Goal: Transaction & Acquisition: Purchase product/service

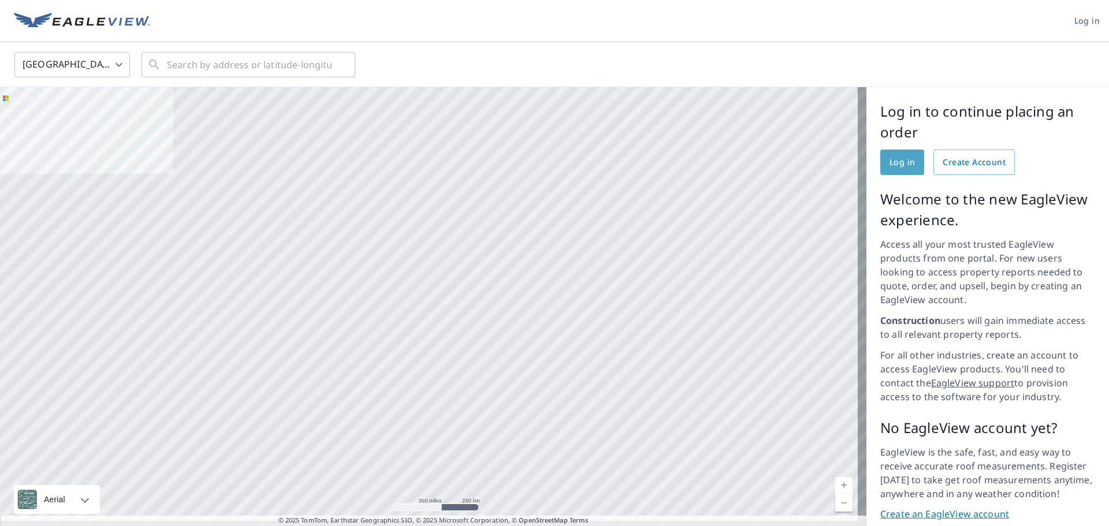
click at [901, 162] on span "Log in" at bounding box center [901, 162] width 25 height 14
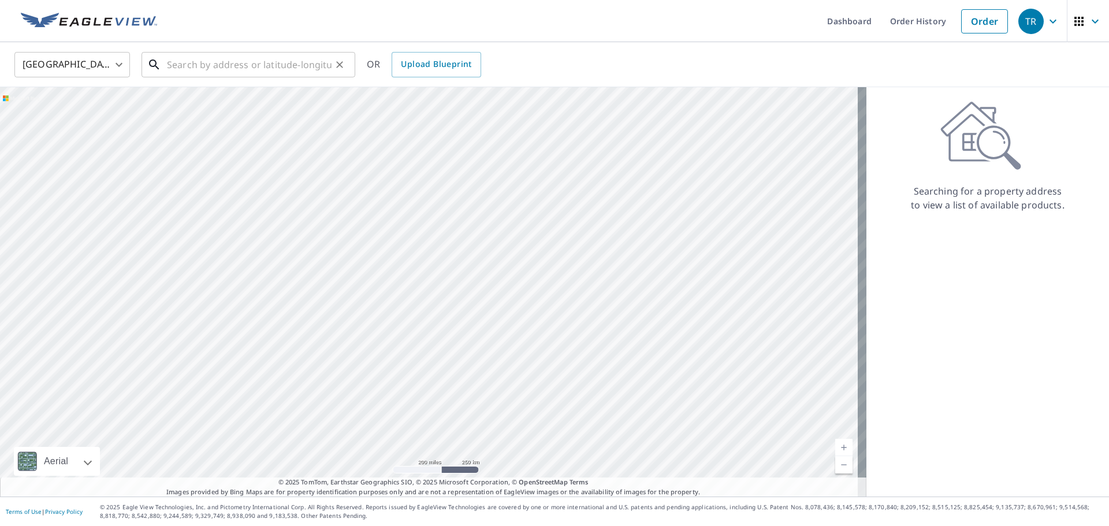
click at [188, 68] on input "text" at bounding box center [249, 64] width 165 height 32
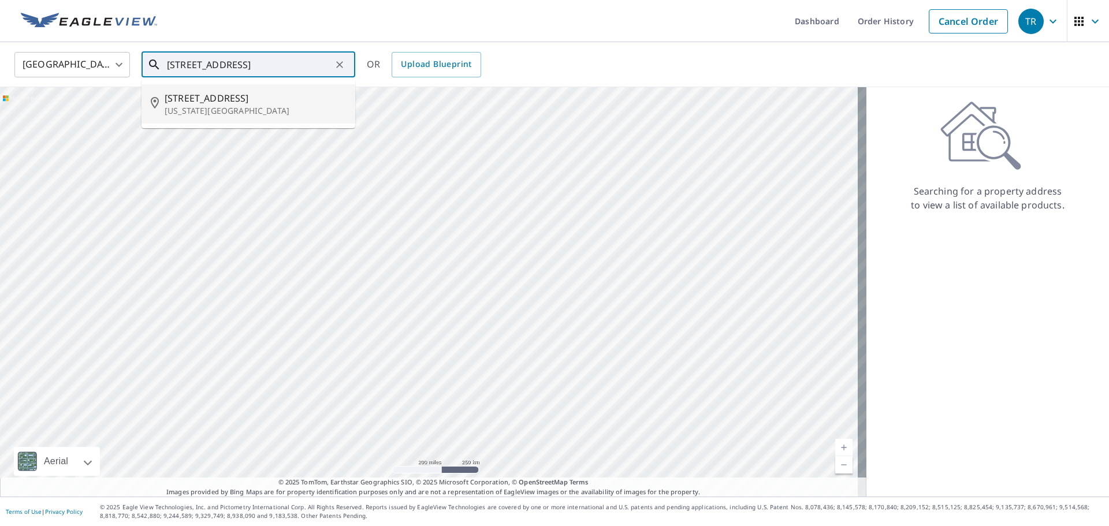
click at [191, 103] on span "[STREET_ADDRESS]" at bounding box center [255, 98] width 181 height 14
type input "[STREET_ADDRESS][US_STATE]"
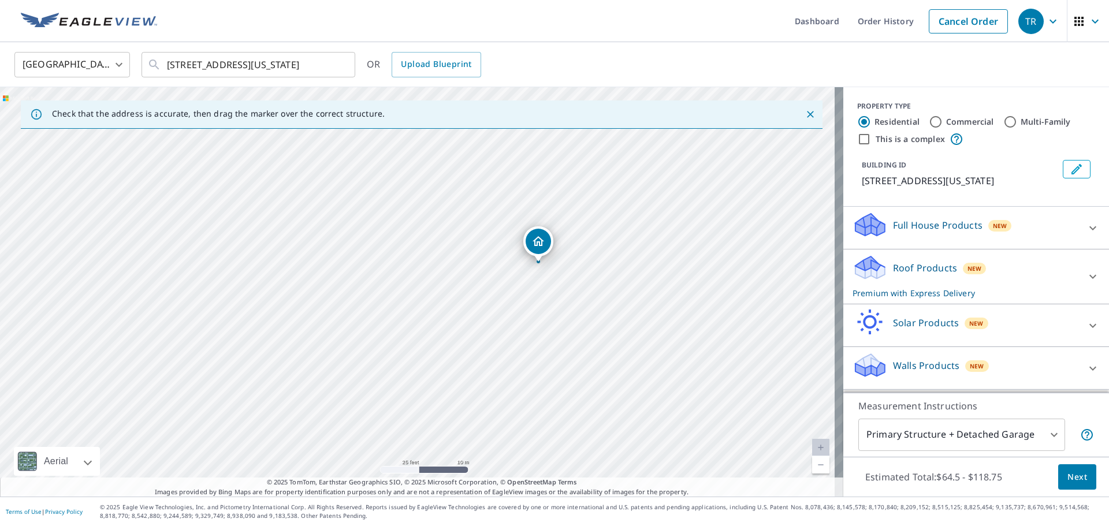
drag, startPoint x: 625, startPoint y: 273, endPoint x: 497, endPoint y: 312, distance: 133.5
click at [497, 312] on div "[STREET_ADDRESS][US_STATE]" at bounding box center [421, 291] width 843 height 409
click at [1085, 375] on icon at bounding box center [1092, 368] width 14 height 14
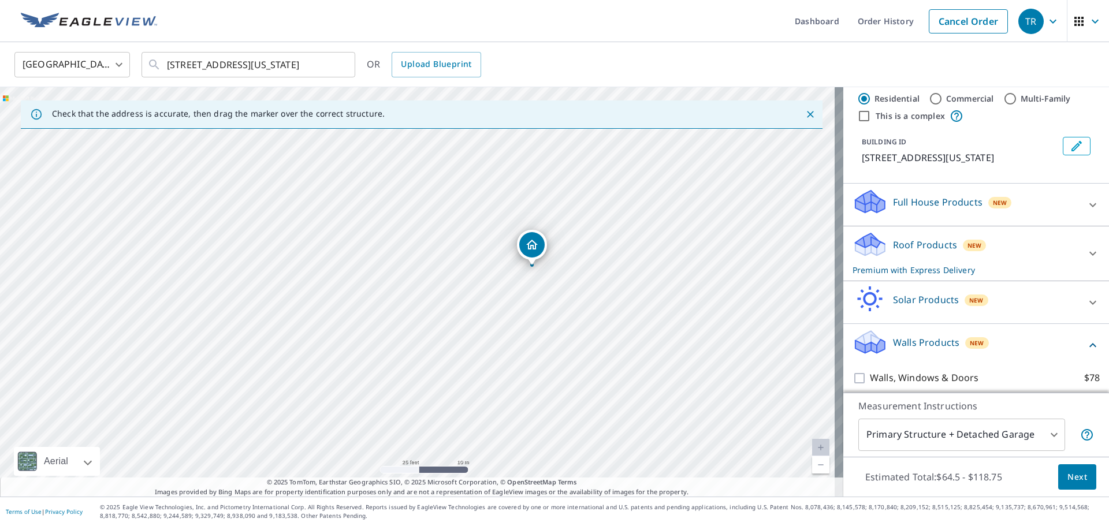
scroll to position [76, 0]
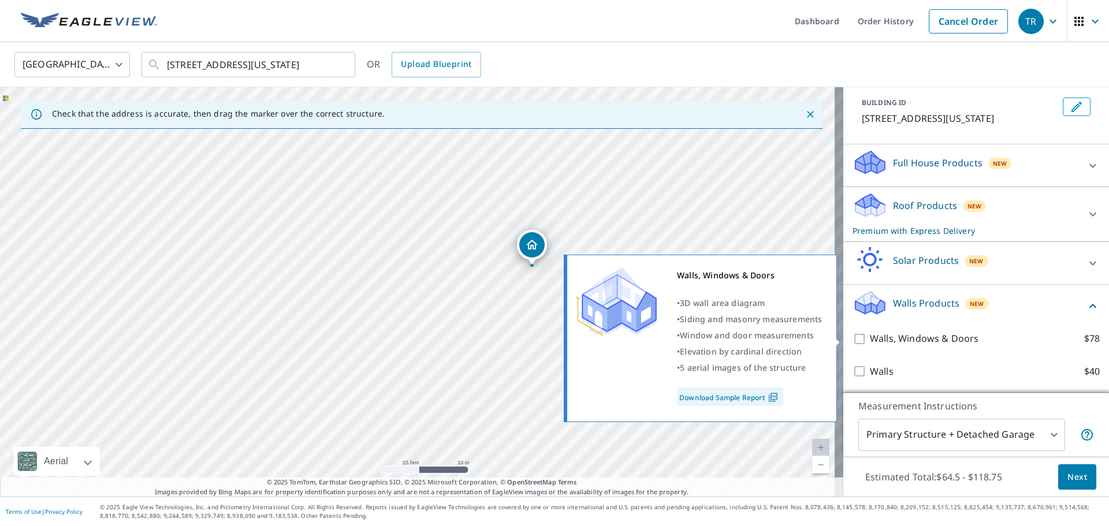
click at [852, 335] on input "Walls, Windows & Doors $78" at bounding box center [860, 339] width 17 height 14
checkbox input "true"
type input "8"
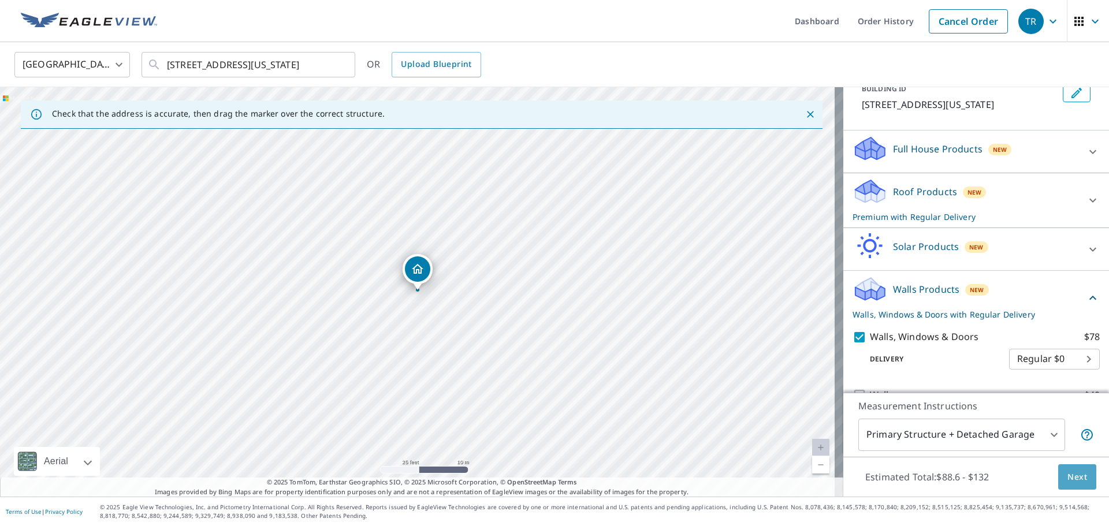
click at [1067, 473] on span "Next" at bounding box center [1077, 477] width 20 height 14
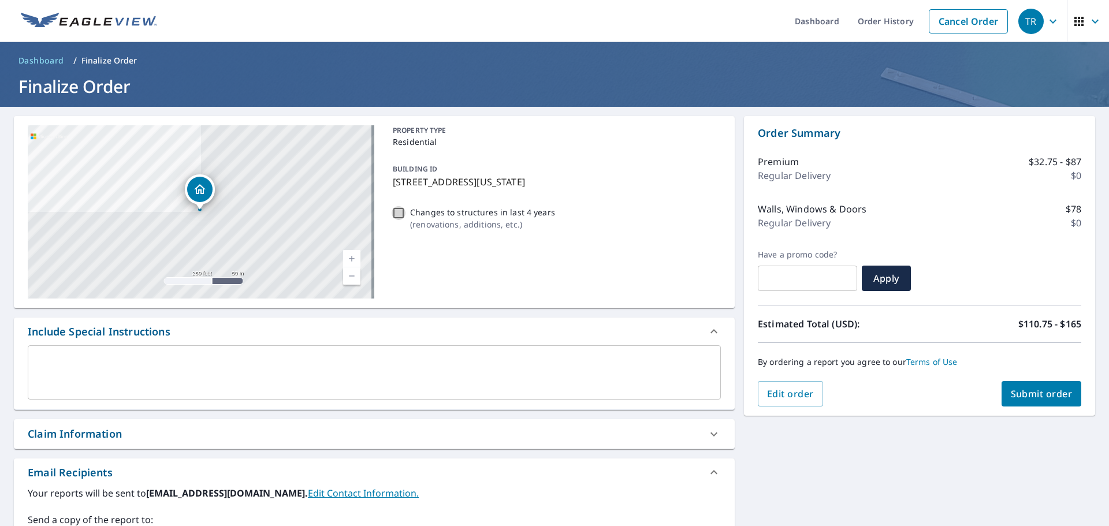
click at [393, 208] on input "Changes to structures in last 4 years ( renovations, additions, etc. )" at bounding box center [398, 213] width 14 height 14
checkbox input "true"
click at [52, 359] on textarea at bounding box center [374, 372] width 677 height 33
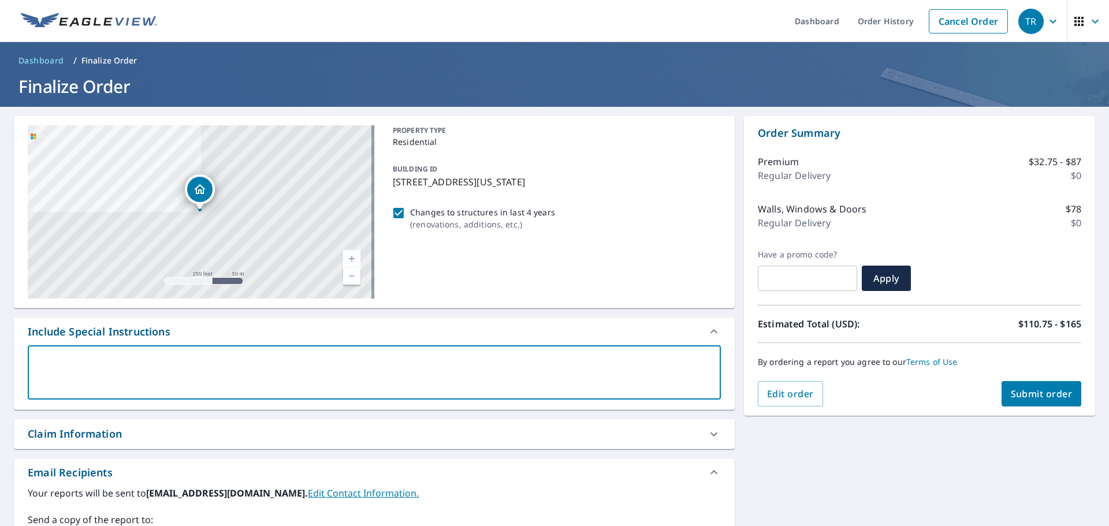
type textarea "I"
type textarea "x"
type textarea "I"
type textarea "x"
type textarea "I n"
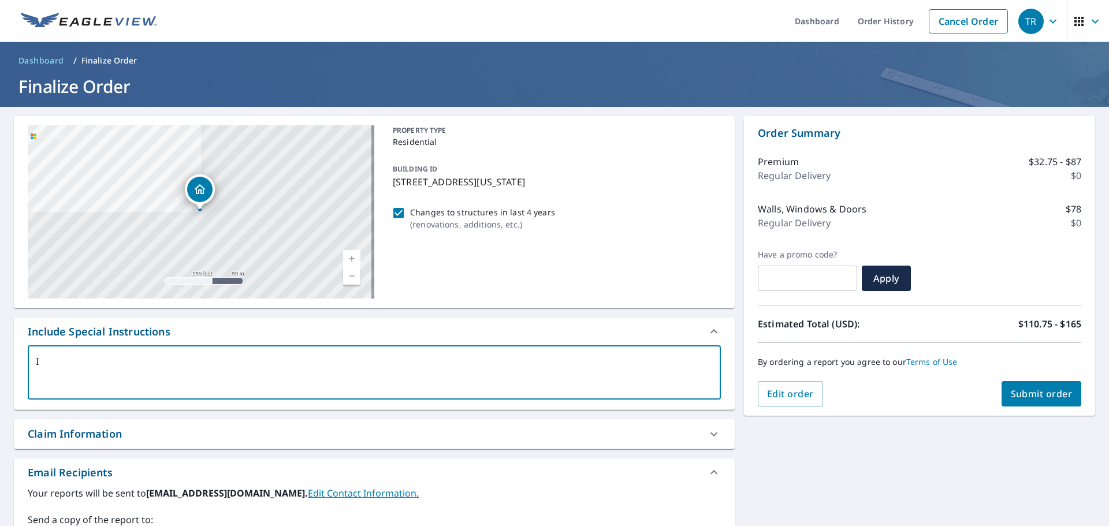
type textarea "x"
type textarea "I ne"
type textarea "x"
type textarea "I nee"
type textarea "x"
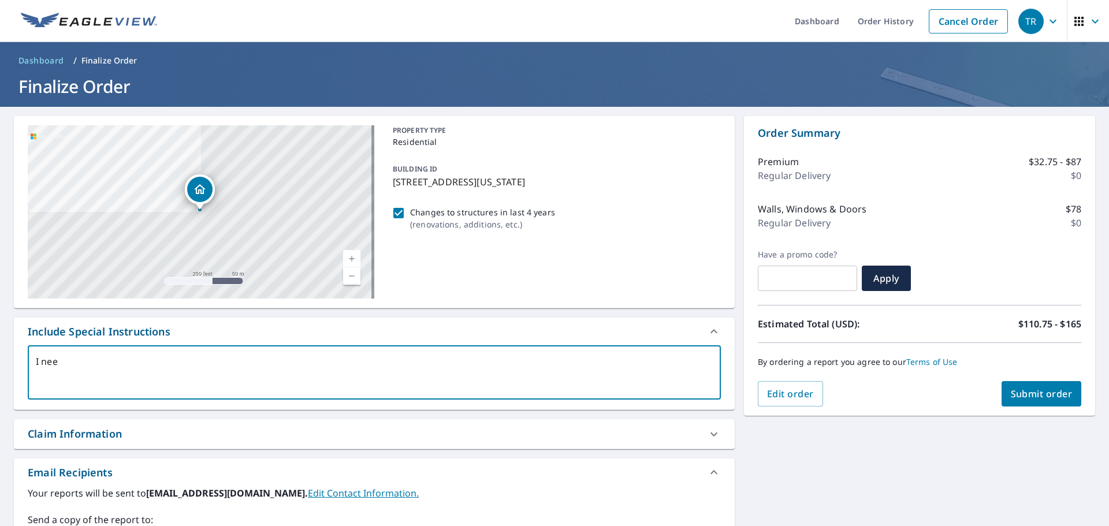
type textarea "I need"
type textarea "x"
type textarea "I need"
type textarea "x"
type textarea "I need a"
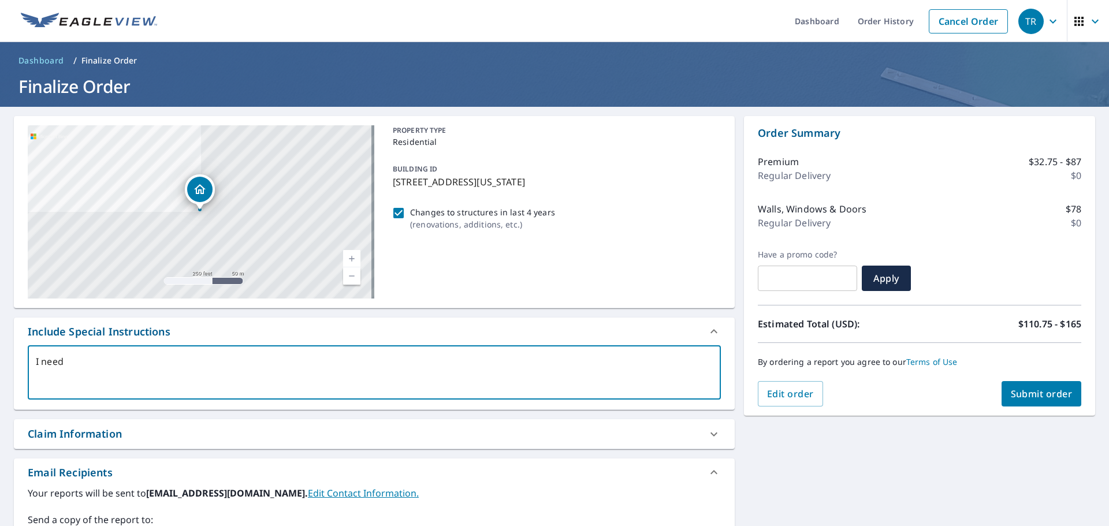
type textarea "x"
type textarea "I need al"
type textarea "x"
type textarea "I need all"
type textarea "x"
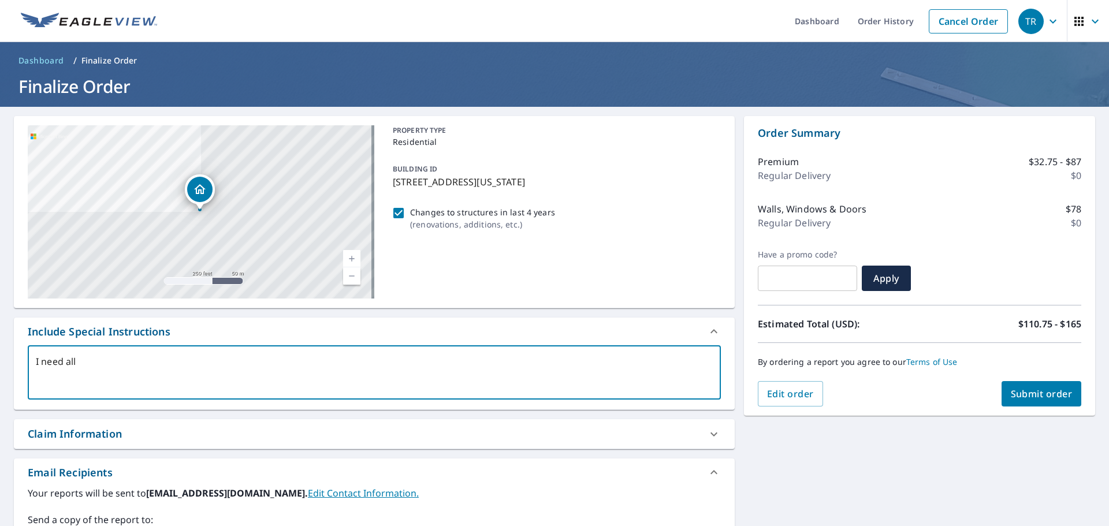
type textarea "I need all"
type textarea "x"
type textarea "I need all e"
type textarea "x"
type textarea "I need all ex"
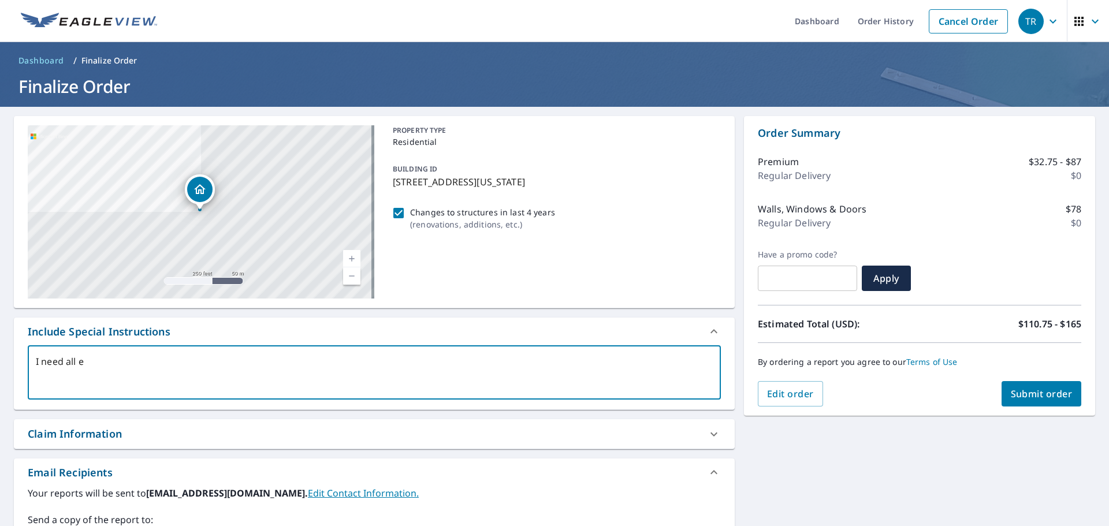
type textarea "x"
type textarea "I need all ext"
type textarea "x"
type textarea "I need all exte"
type textarea "x"
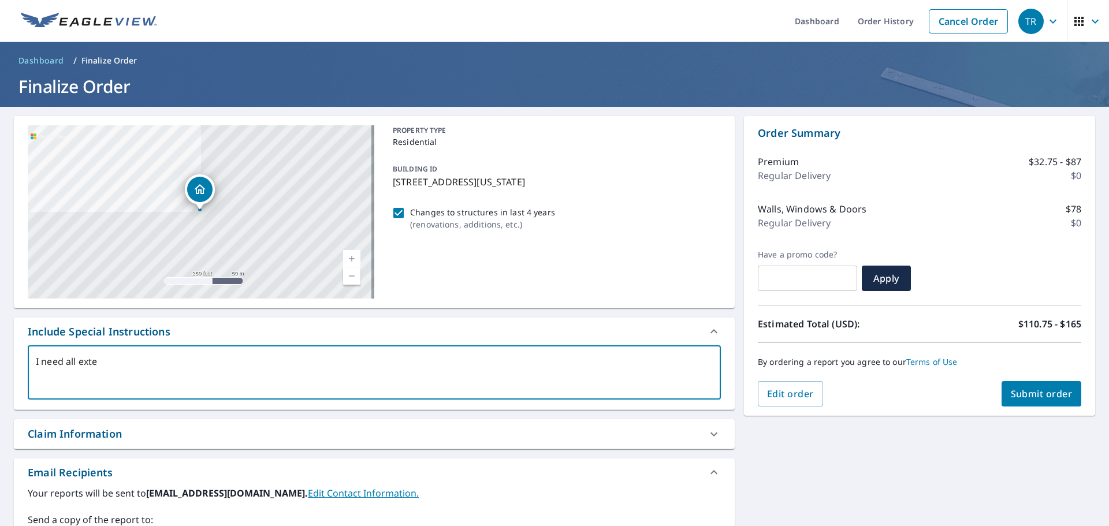
type textarea "I need all exter"
type textarea "x"
type textarea "I need all exteri"
type textarea "x"
type textarea "I need all exterio"
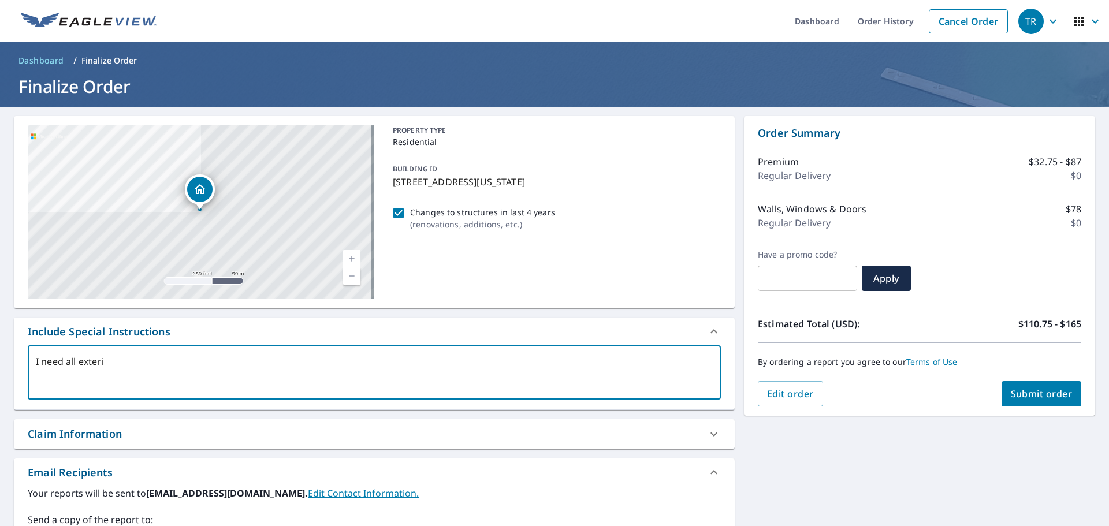
type textarea "x"
type textarea "I need all exterior"
type textarea "x"
type textarea "I need all exterior"
type textarea "x"
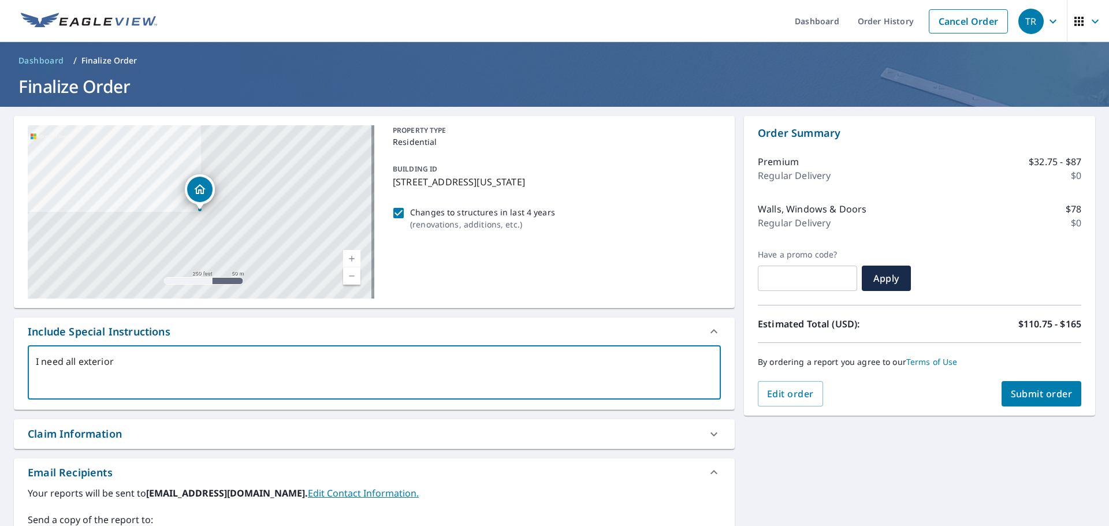
type textarea "I need all exterior d"
type textarea "x"
type textarea "I need all exterior do"
type textarea "x"
type textarea "I need all exterior doo"
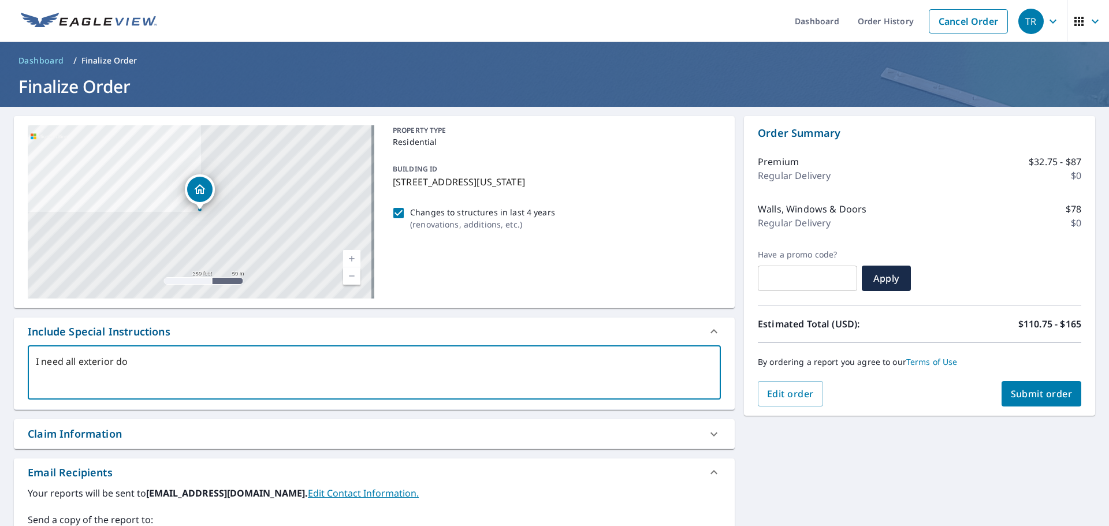
type textarea "x"
type textarea "I need all exterior door"
type textarea "x"
type textarea "I need all exterior doors"
type textarea "x"
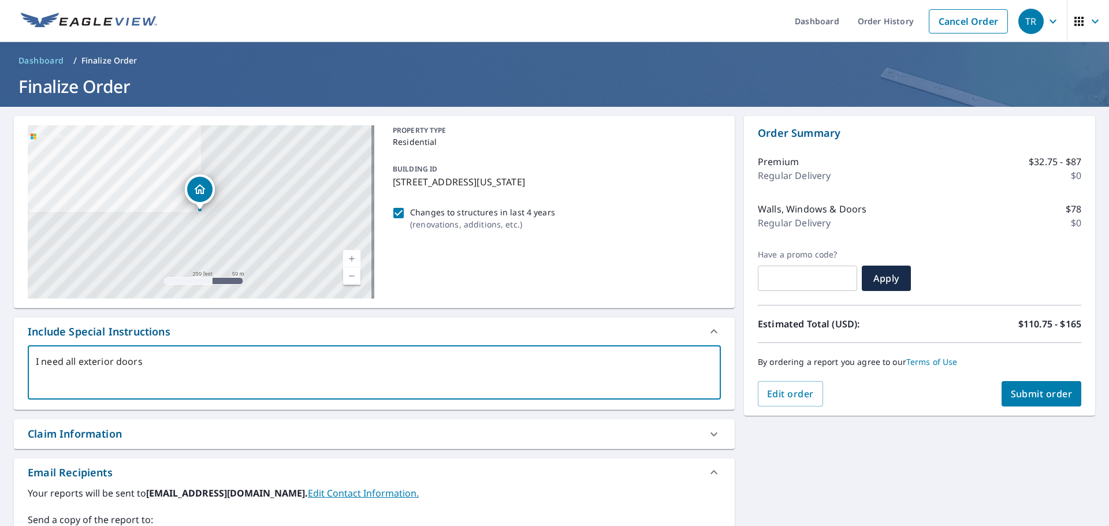
type textarea "I need all exterior doors"
type textarea "x"
type textarea "I need all exterior doors a"
type textarea "x"
type textarea "I need all exterior doors an"
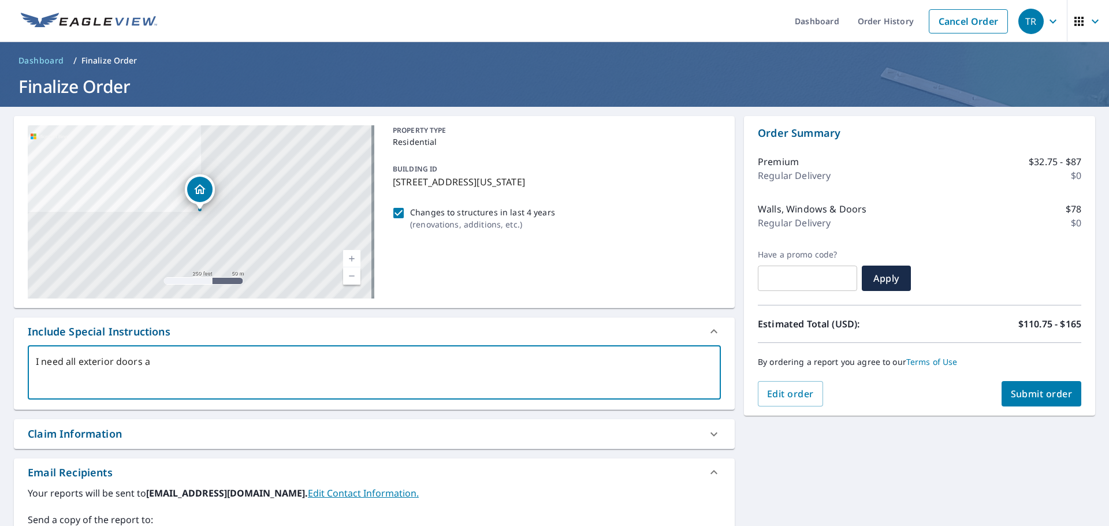
type textarea "x"
type textarea "I need all exterior doors and"
type textarea "x"
type textarea "I need all exterior doors and"
type textarea "x"
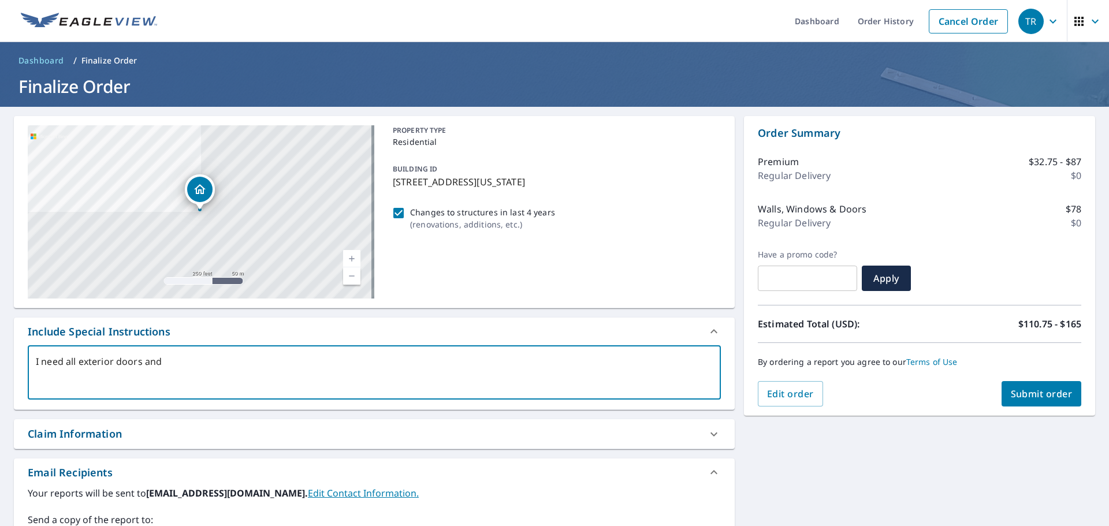
type textarea "I need all exterior doors and w"
type textarea "x"
type textarea "I need all exterior doors and wi"
type textarea "x"
type textarea "I need all exterior doors and win"
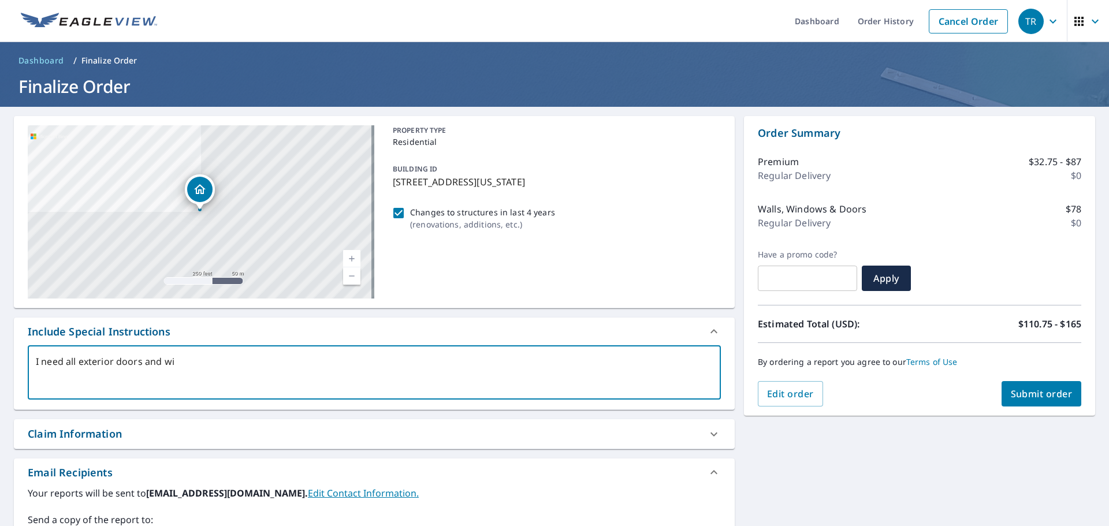
type textarea "x"
type textarea "I need all exterior doors and wind"
type textarea "x"
type textarea "I need all exterior doors and windo"
type textarea "x"
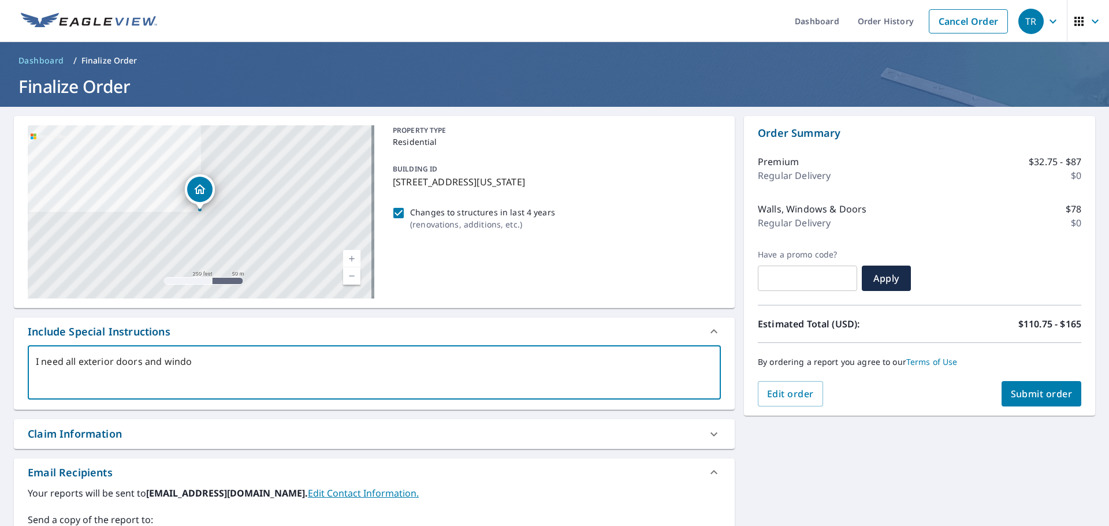
type textarea "I need all exterior doors and window"
type textarea "x"
type textarea "I need all exterior doors and windows"
type textarea "x"
type textarea "I need all exterior doors and windows."
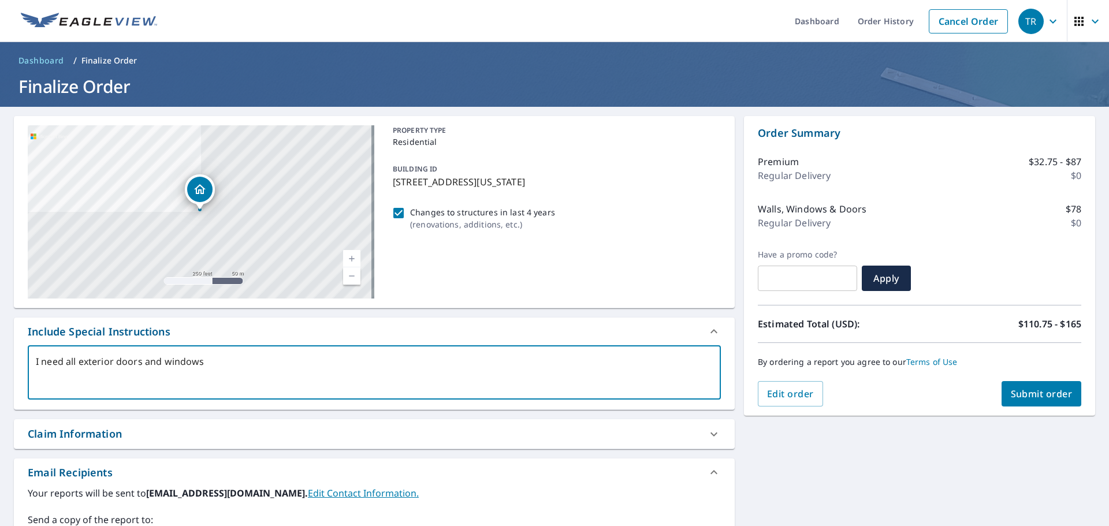
type textarea "x"
type textarea "I need all exterior doors and windows."
type textarea "x"
type textarea "I need all exterior doors and windows. A"
type textarea "x"
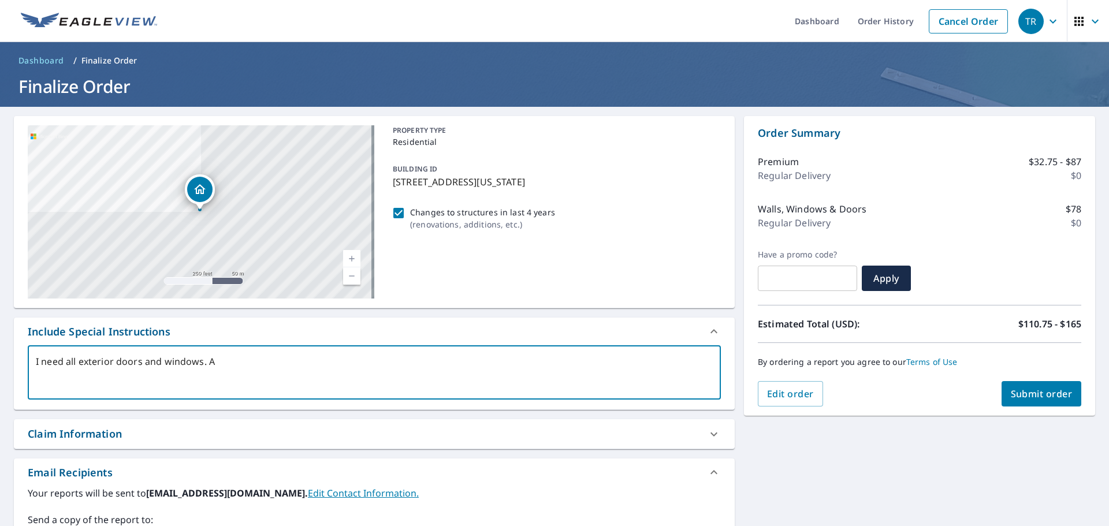
type textarea "I need all exterior doors and windows. Al"
type textarea "x"
type textarea "I need all exterior doors and windows. Als"
type textarea "x"
type textarea "I need all exterior doors and windows. Also"
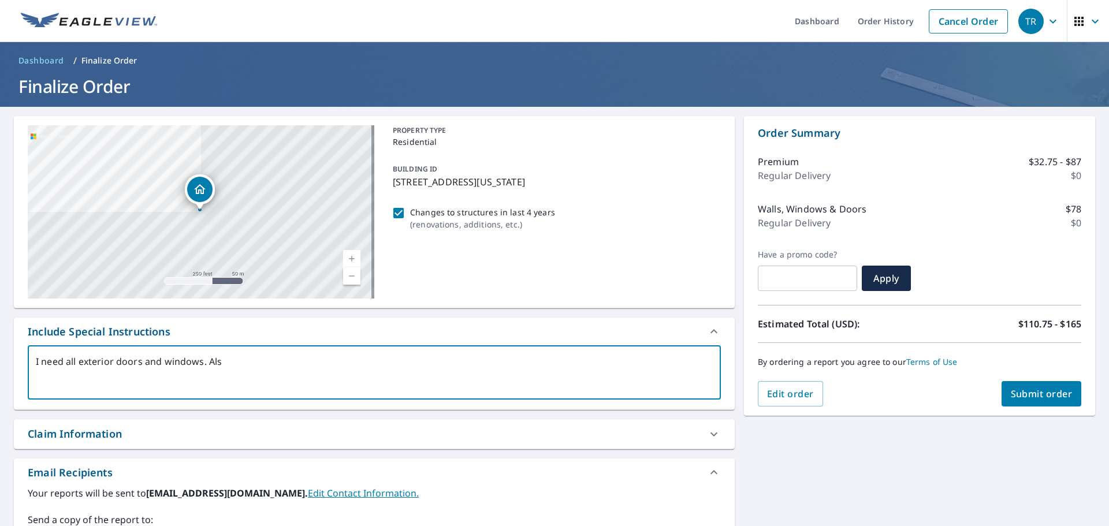
type textarea "x"
type textarea "I need all exterior doors and windows. Also"
type textarea "x"
type textarea "I need all exterior doors and windows. Also t"
type textarea "x"
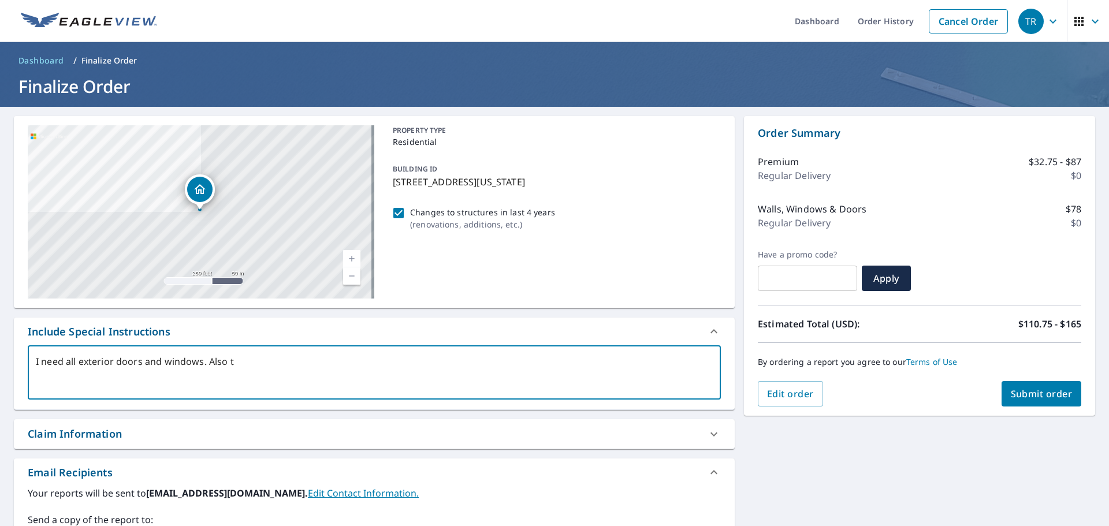
type textarea "I need all exterior doors and windows. Also th"
type textarea "x"
type textarea "I need all exterior doors and windows. Also the"
type textarea "x"
type textarea "I need all exterior doors and windows. Also the"
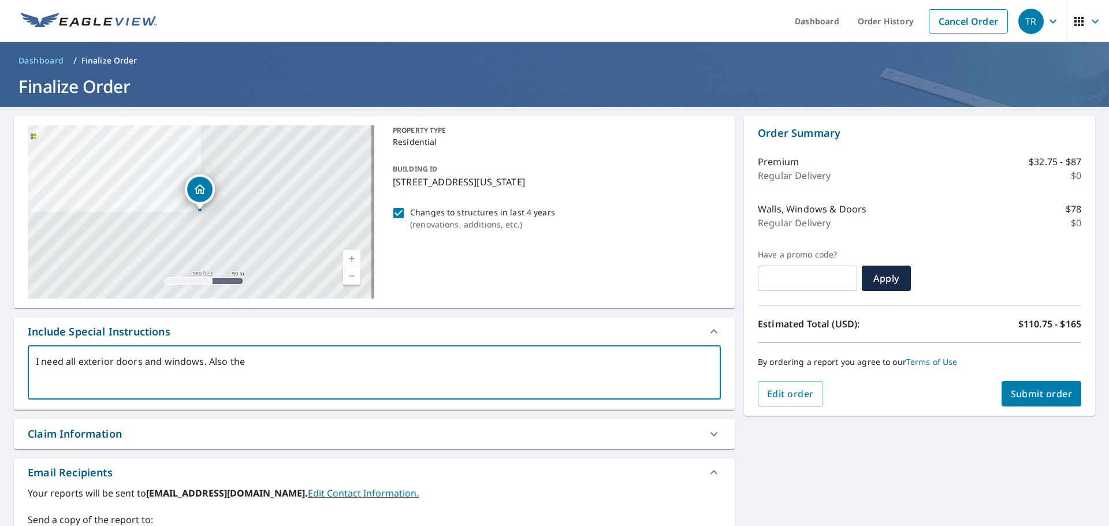
type textarea "x"
type textarea "I need all exterior doors and windows. Also the p"
type textarea "x"
type textarea "I need all exterior doors and windows. Also the pa"
type textarea "x"
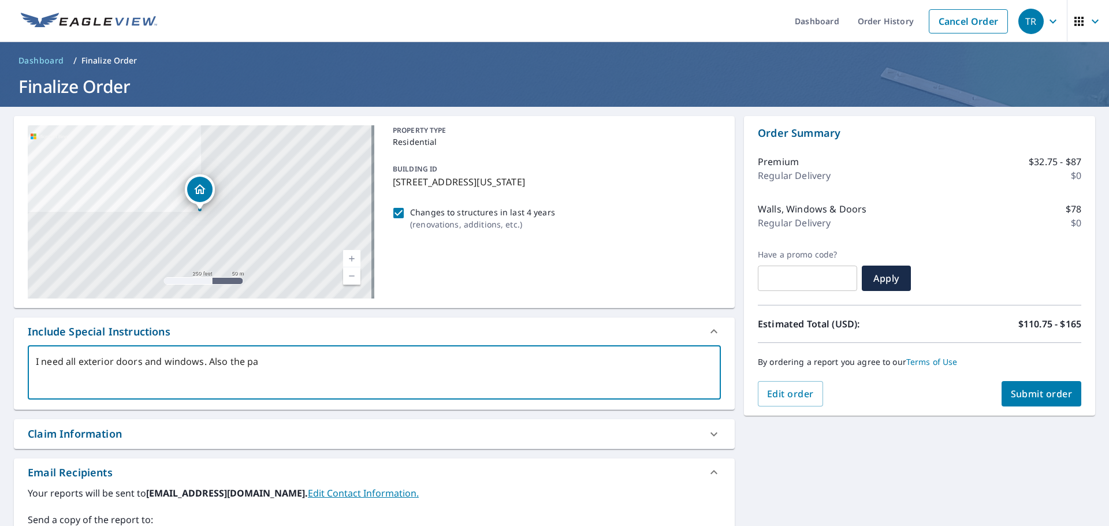
type textarea "I need all exterior doors and windows. Also the pat"
type textarea "x"
type textarea "I need all exterior doors and windows. Also the pati"
type textarea "x"
type textarea "I need all exterior doors and windows. Also the patio"
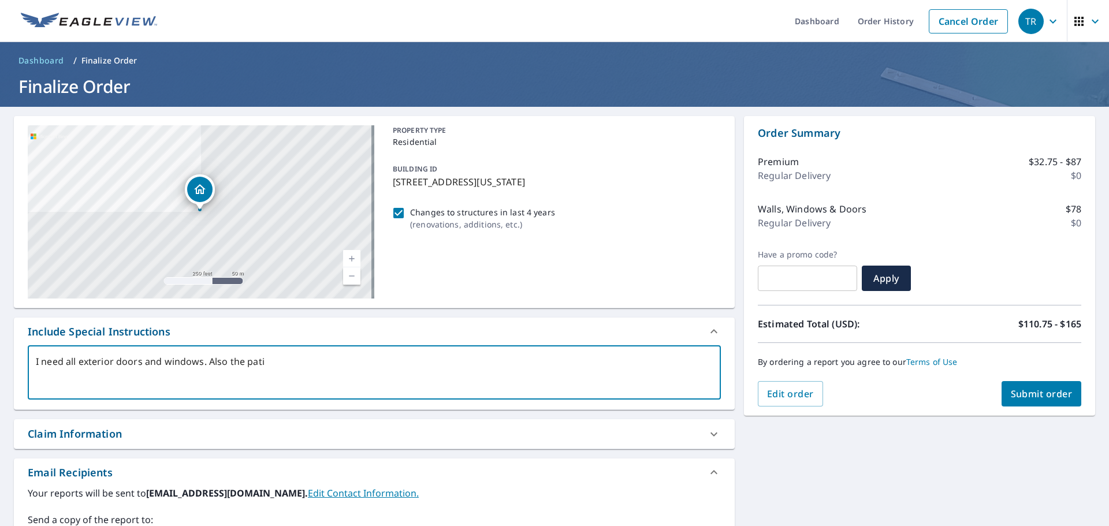
type textarea "x"
type textarea "I need all exterior doors and windows. Also the patio"
type textarea "x"
type textarea "I need all exterior doors and windows. Also the patio c"
type textarea "x"
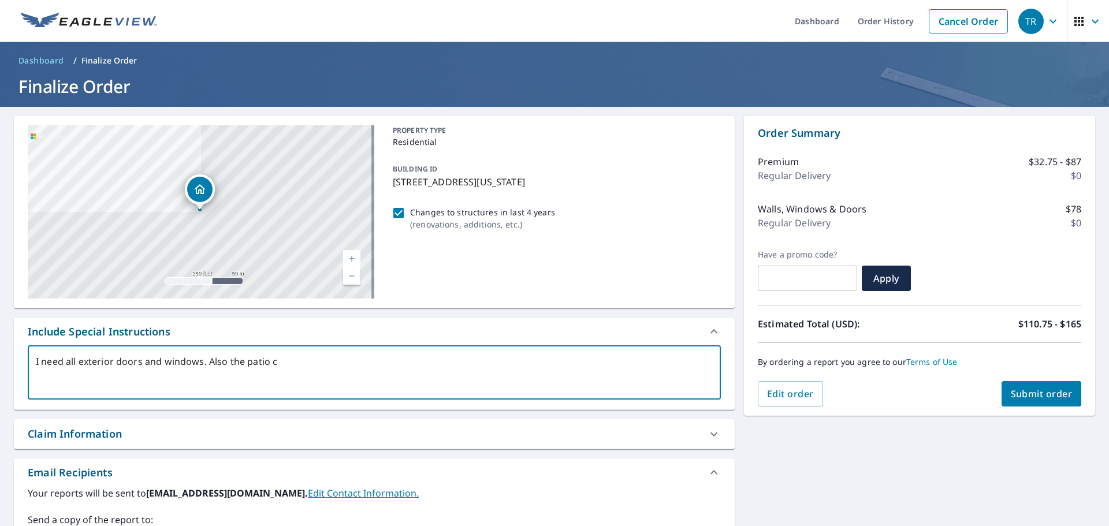
type textarea "I need all exterior doors and windows. Also the patio co"
type textarea "x"
type textarea "I need all exterior doors and windows. Also the patio cov"
type textarea "x"
type textarea "I need all exterior doors and windows. Also the [GEOGRAPHIC_DATA]"
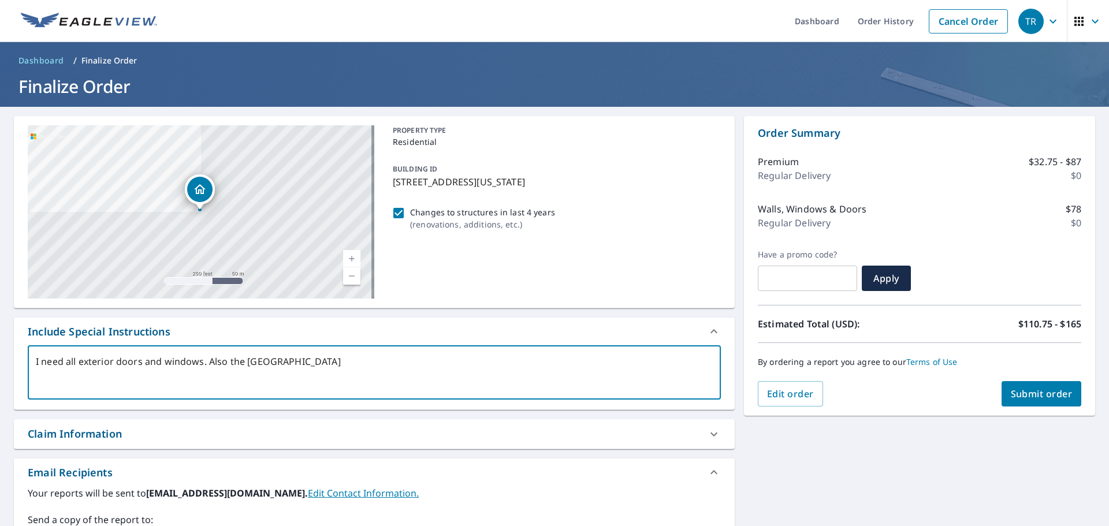
type textarea "x"
type textarea "I need all exterior doors and windows. Also the patio cover"
type textarea "x"
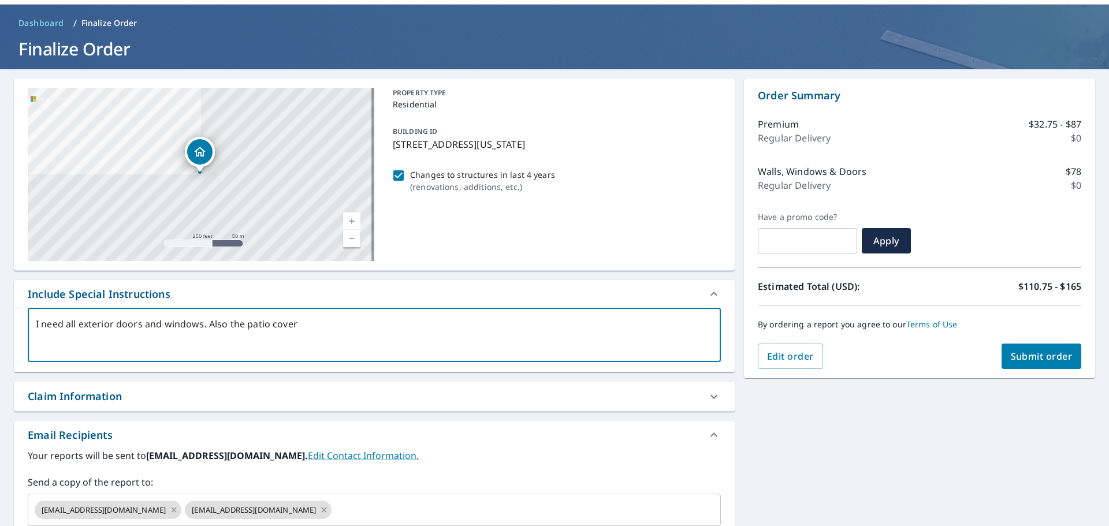
scroll to position [173, 0]
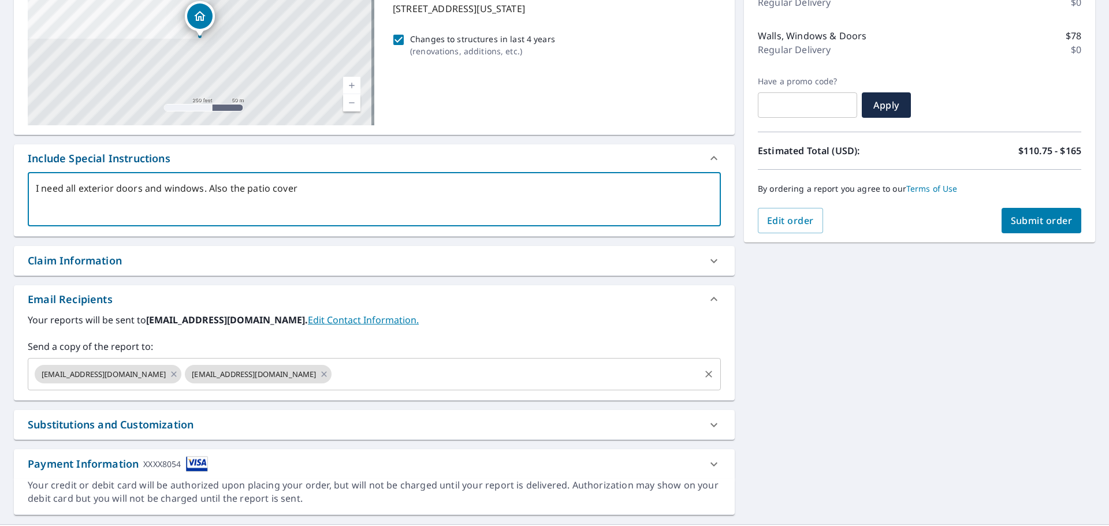
click at [230, 375] on span "[EMAIL_ADDRESS][DOMAIN_NAME]" at bounding box center [254, 374] width 138 height 11
type textarea "I need all exterior doors and windows. Also the patio cover"
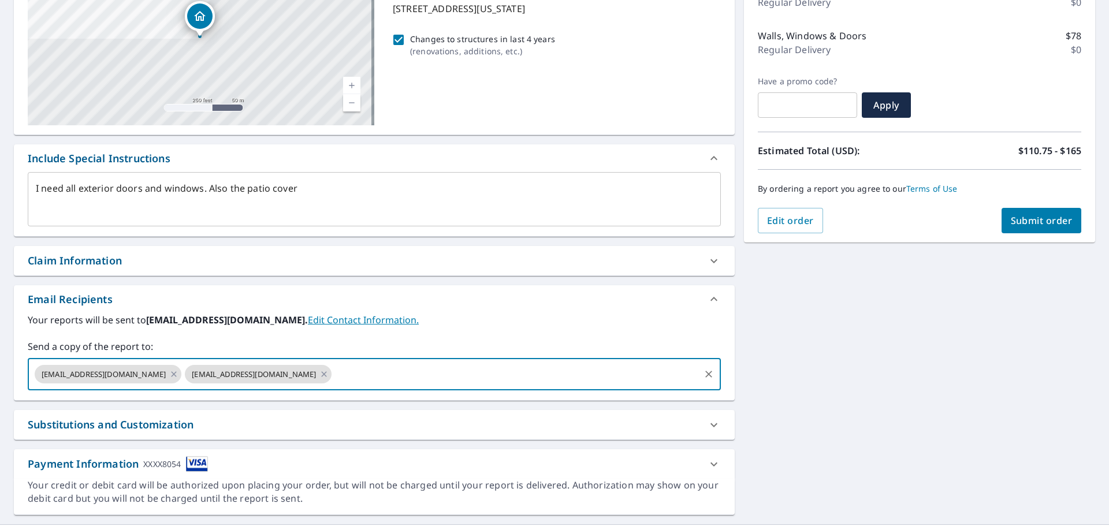
click at [1029, 217] on span "Submit order" at bounding box center [1041, 220] width 62 height 13
type textarea "x"
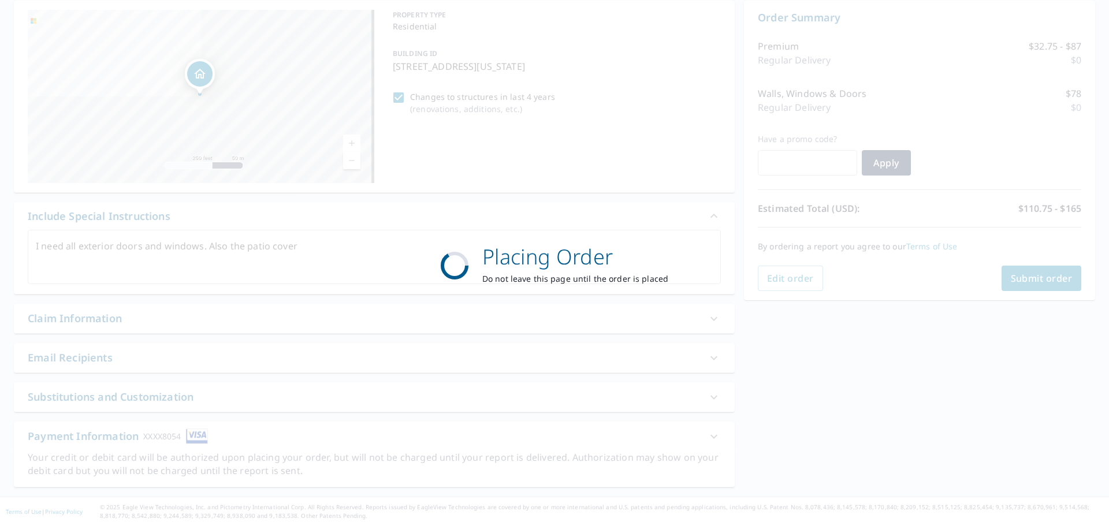
scroll to position [115, 0]
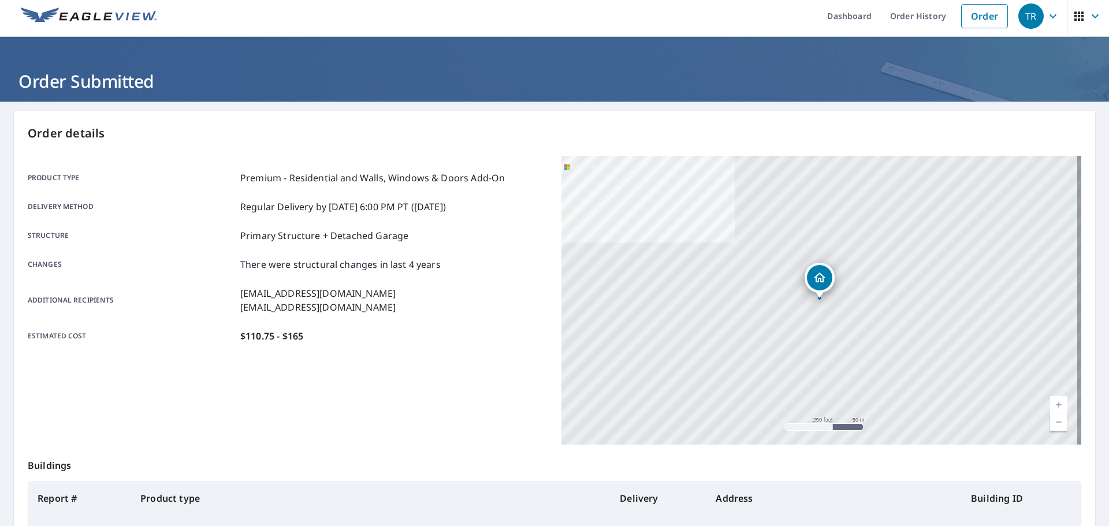
scroll to position [4, 0]
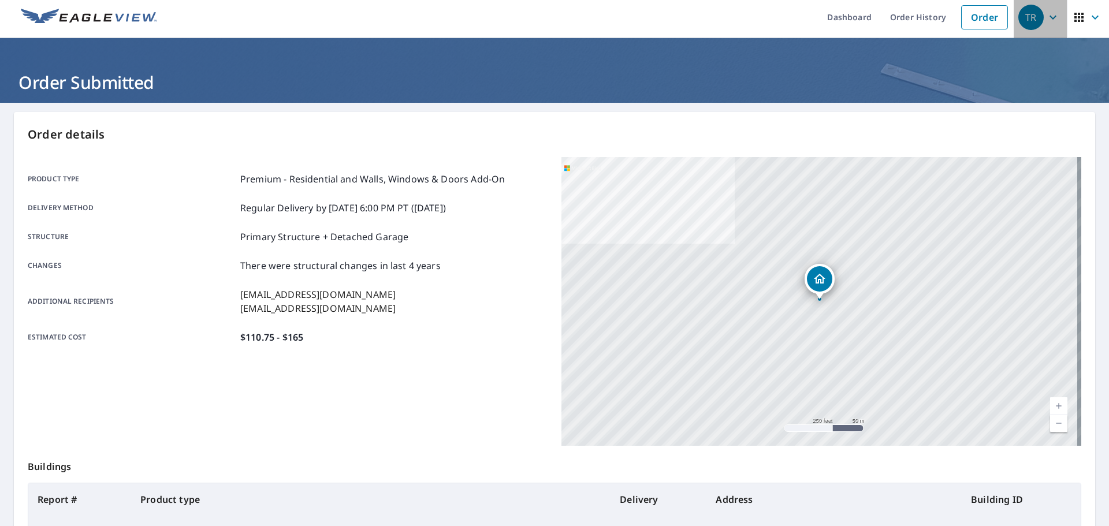
click at [1046, 18] on icon "button" at bounding box center [1053, 17] width 14 height 14
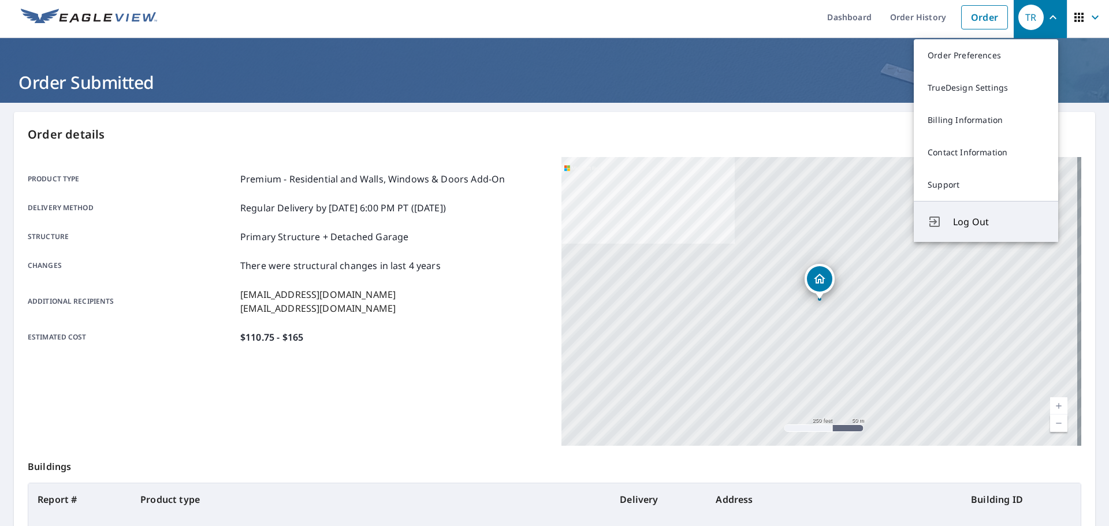
click at [954, 220] on span "Log Out" at bounding box center [998, 222] width 91 height 14
